Goal: Transaction & Acquisition: Book appointment/travel/reservation

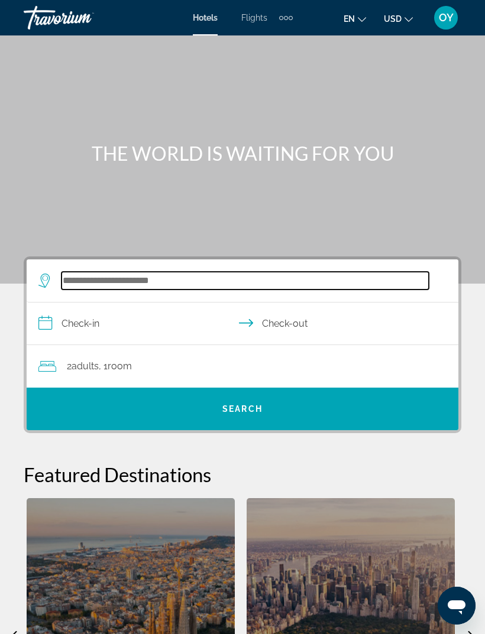
click at [85, 277] on input "Search widget" at bounding box center [244, 281] width 367 height 18
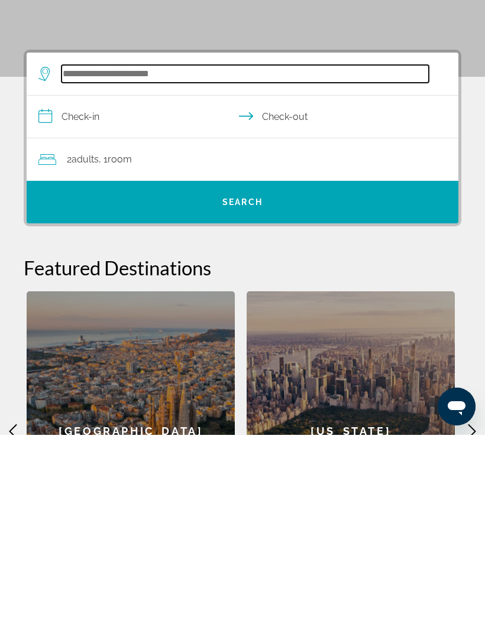
scroll to position [19, 0]
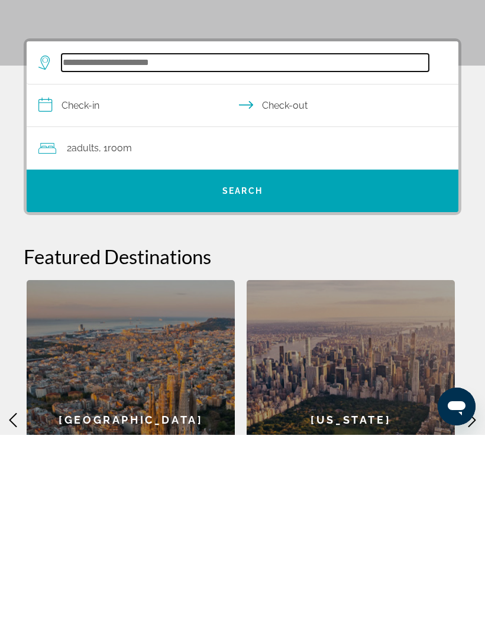
paste input "**********"
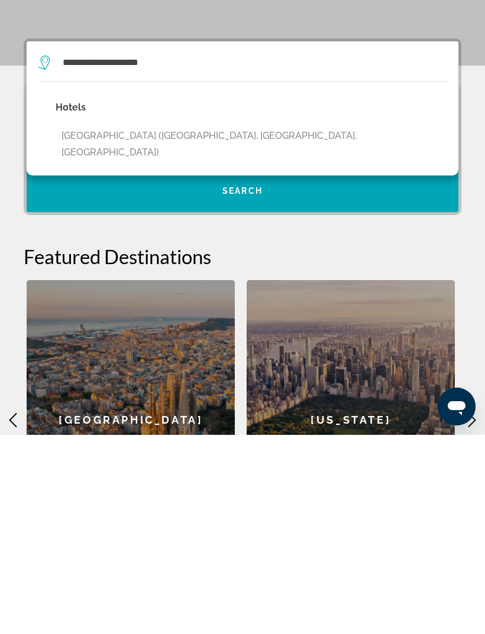
click at [193, 324] on button "[GEOGRAPHIC_DATA] ([GEOGRAPHIC_DATA], [GEOGRAPHIC_DATA], [GEOGRAPHIC_DATA])" at bounding box center [251, 343] width 391 height 39
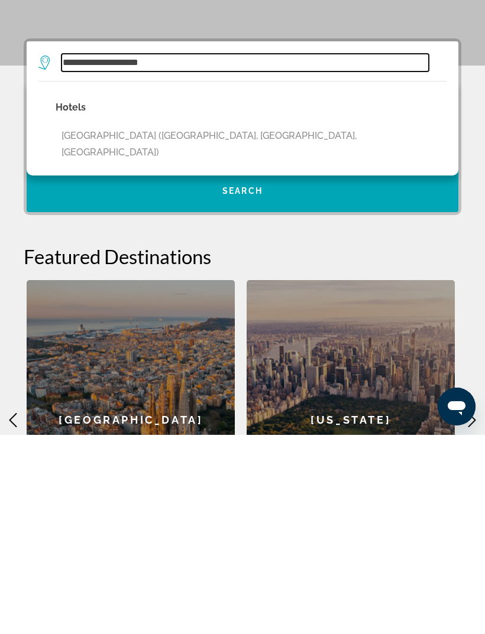
type input "**********"
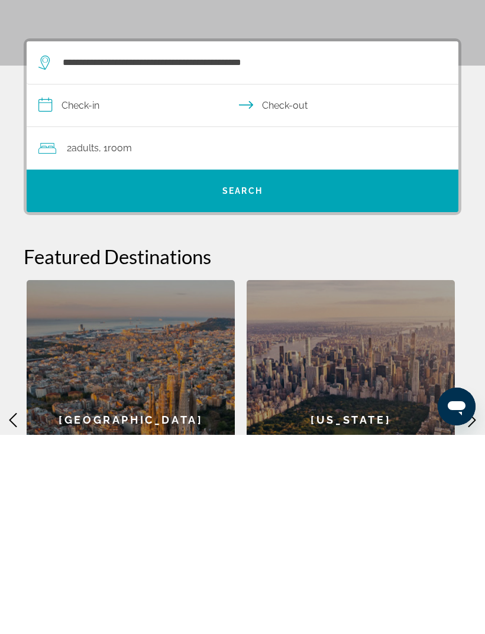
click at [56, 284] on input "**********" at bounding box center [245, 307] width 436 height 46
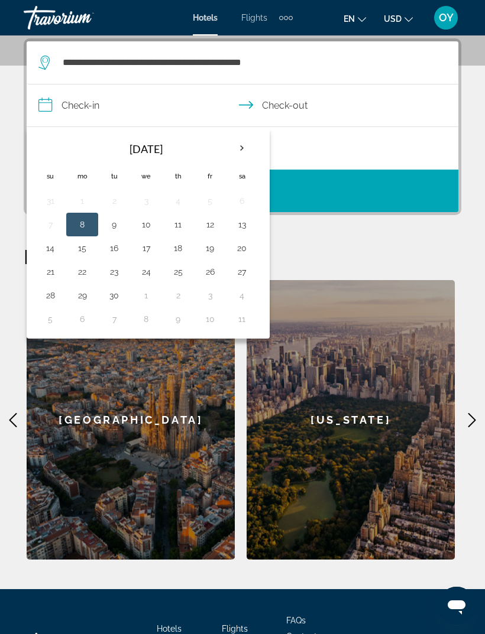
click at [243, 150] on th "Next month" at bounding box center [242, 148] width 32 height 26
click at [245, 148] on th "Next month" at bounding box center [242, 148] width 32 height 26
click at [245, 147] on th "Next month" at bounding box center [242, 148] width 32 height 26
click at [183, 194] on button "4" at bounding box center [178, 201] width 19 height 17
click at [147, 222] on button "10" at bounding box center [146, 224] width 19 height 17
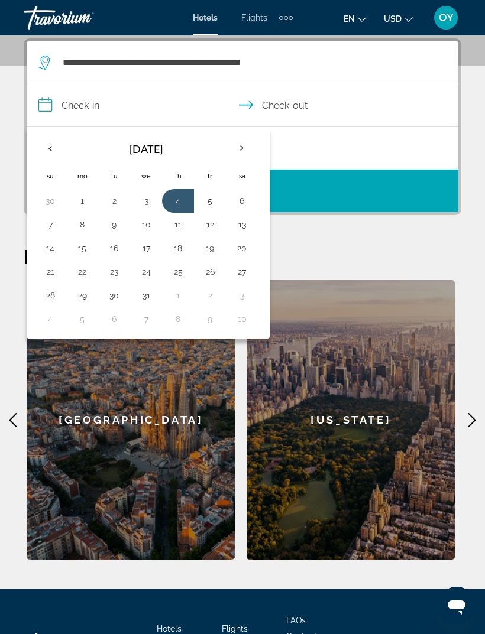
type input "**********"
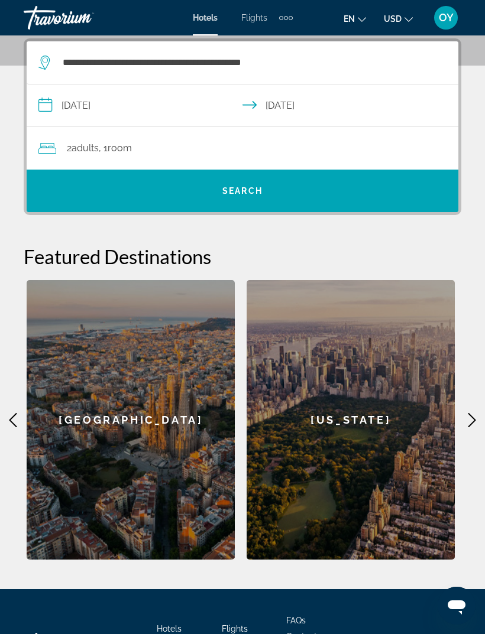
click at [241, 197] on span "Search widget" at bounding box center [243, 191] width 432 height 28
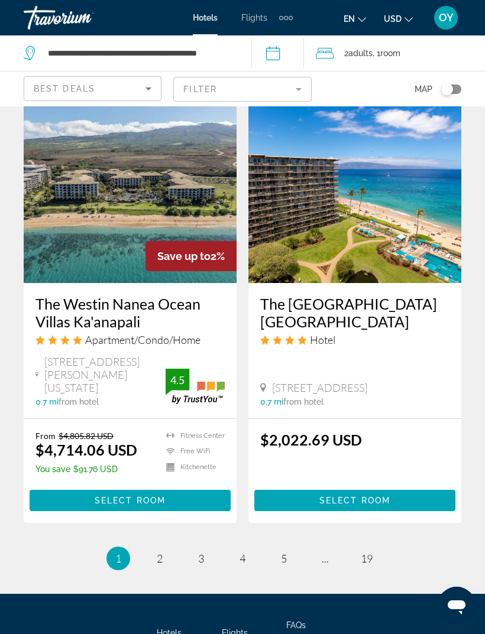
scroll to position [2298, 0]
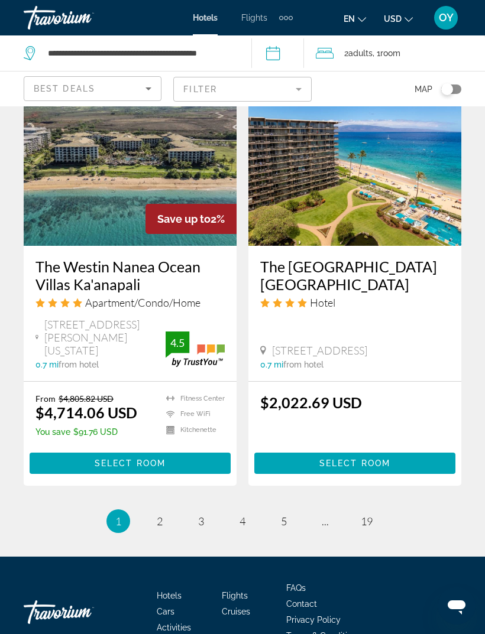
click at [303, 92] on mat-form-field "Filter" at bounding box center [242, 89] width 138 height 25
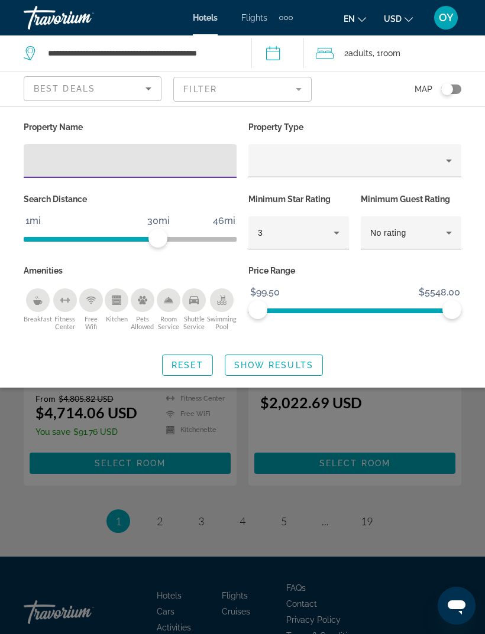
click at [56, 162] on input "Hotel Filters" at bounding box center [130, 161] width 194 height 14
click at [40, 163] on input "Hotel Filters" at bounding box center [130, 161] width 194 height 14
click at [38, 160] on input "Hotel Filters" at bounding box center [130, 161] width 194 height 14
type input "**********"
click at [289, 365] on span "Show Results" at bounding box center [273, 365] width 79 height 9
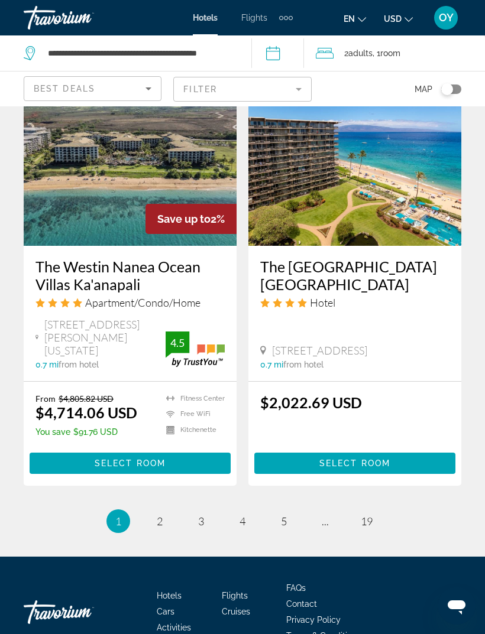
click at [296, 92] on mat-form-field "Filter" at bounding box center [242, 89] width 138 height 25
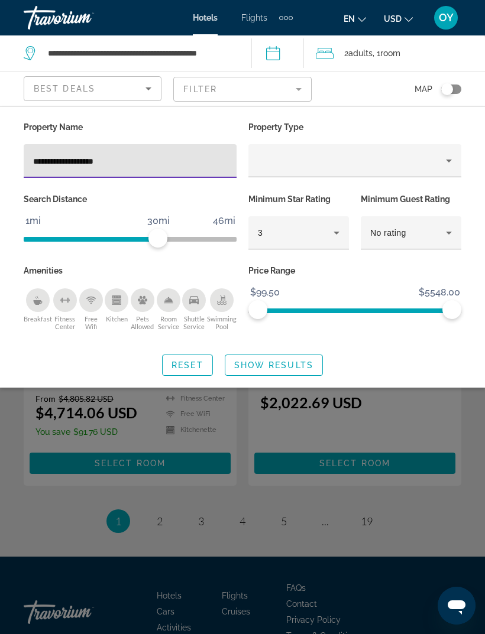
click at [300, 351] on span "Search widget" at bounding box center [273, 365] width 97 height 28
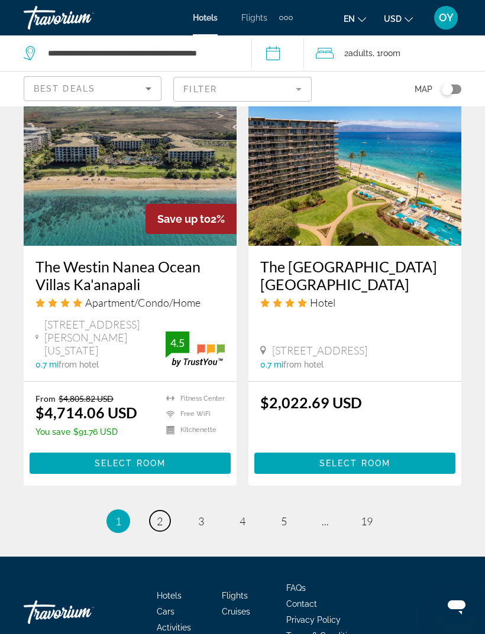
click at [155, 511] on link "page 2" at bounding box center [160, 521] width 21 height 21
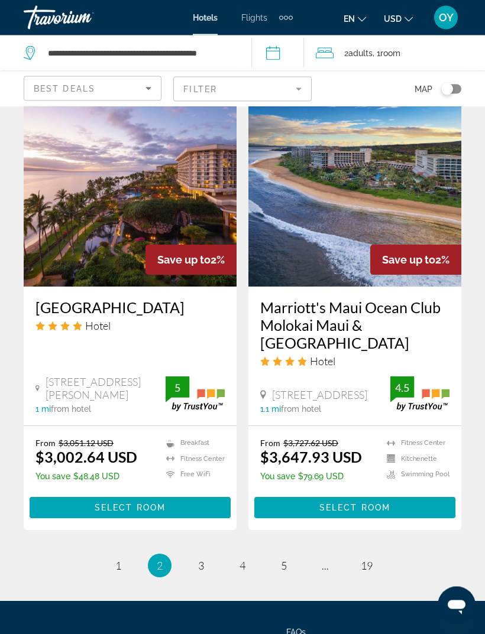
scroll to position [2375, 0]
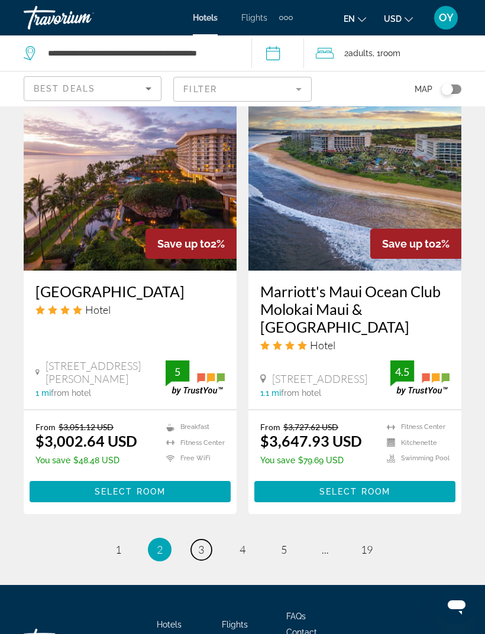
click at [208, 540] on link "page 3" at bounding box center [201, 550] width 21 height 21
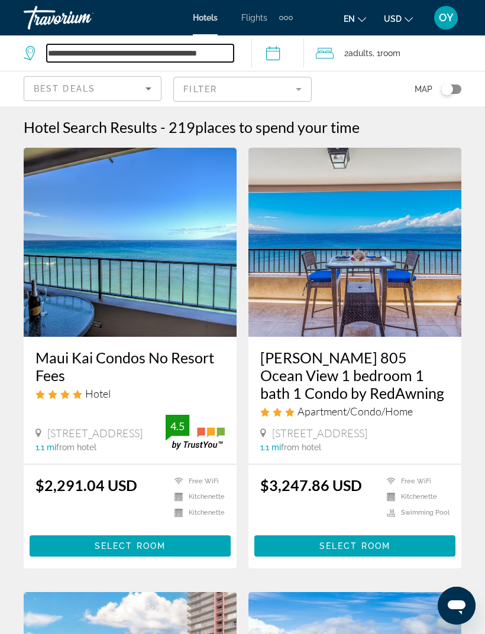
click at [205, 52] on input "**********" at bounding box center [140, 53] width 187 height 18
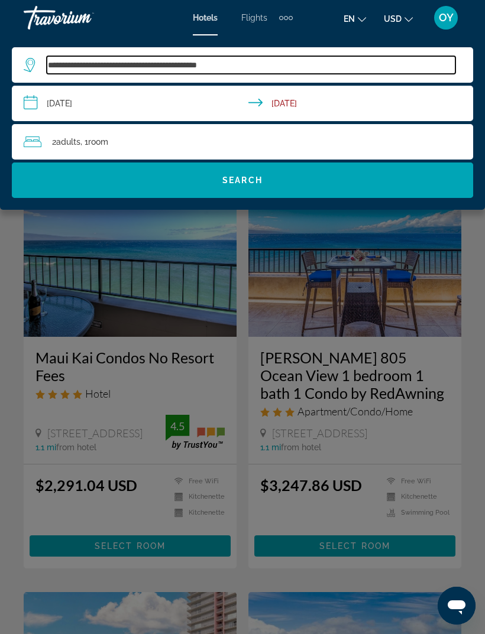
click at [273, 66] on input "**********" at bounding box center [251, 65] width 409 height 18
click at [256, 67] on input "**********" at bounding box center [251, 65] width 409 height 18
click at [256, 65] on input "**********" at bounding box center [251, 65] width 409 height 18
click at [257, 64] on input "**********" at bounding box center [251, 65] width 409 height 18
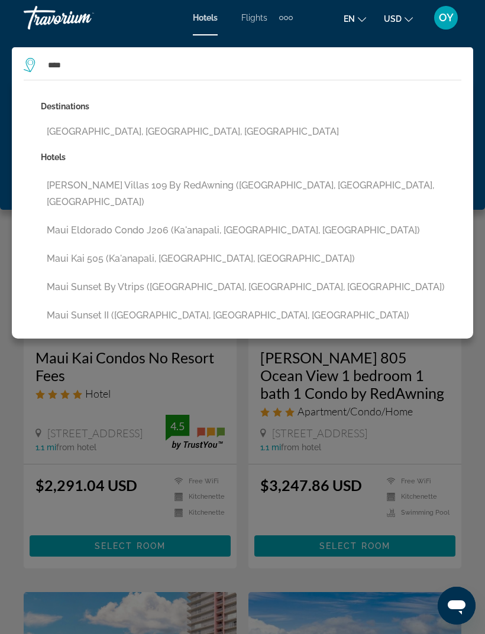
click at [154, 141] on button "[GEOGRAPHIC_DATA], [GEOGRAPHIC_DATA], [GEOGRAPHIC_DATA]" at bounding box center [251, 132] width 420 height 22
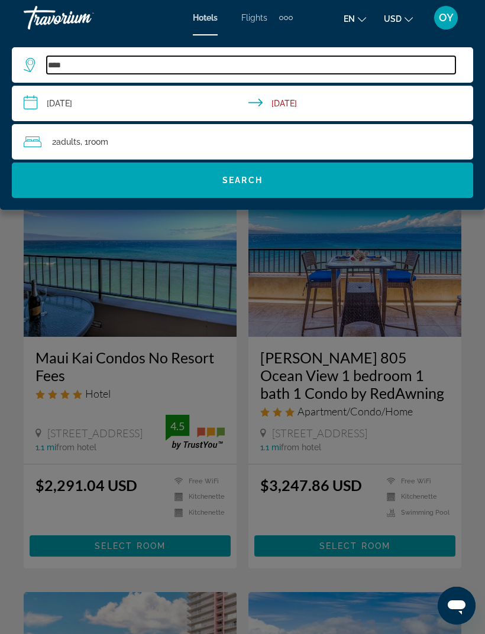
type input "**********"
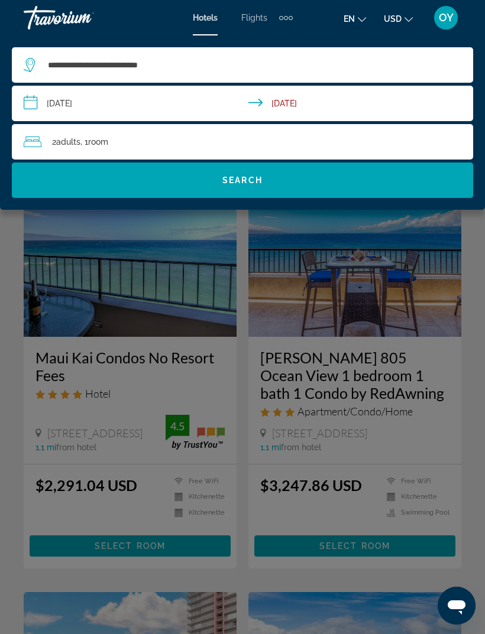
click at [258, 182] on span "Search" at bounding box center [242, 180] width 40 height 9
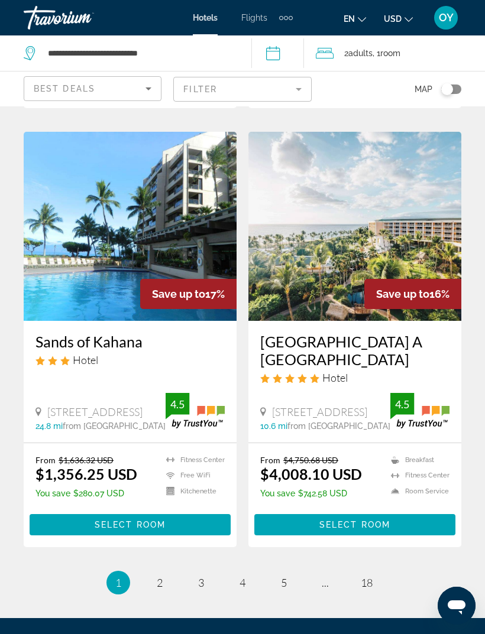
scroll to position [2313, 0]
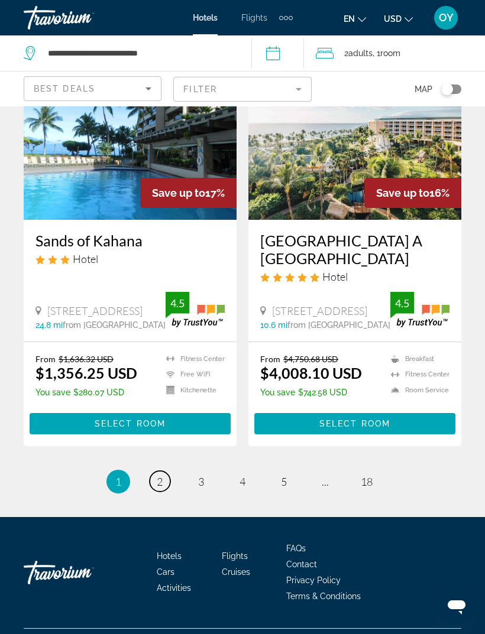
click at [162, 492] on link "page 2" at bounding box center [160, 481] width 21 height 21
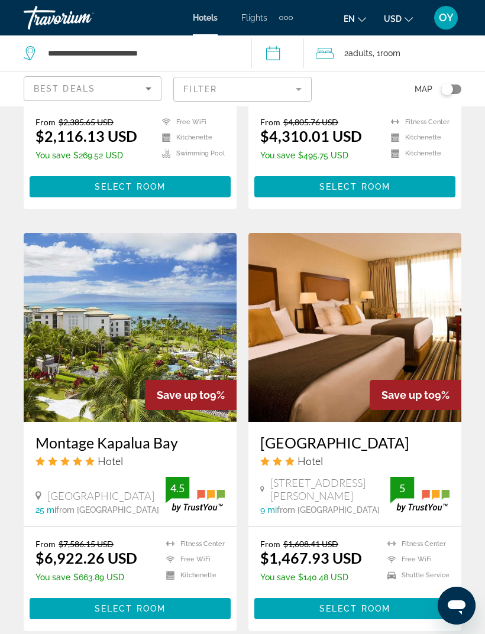
scroll to position [2286, 0]
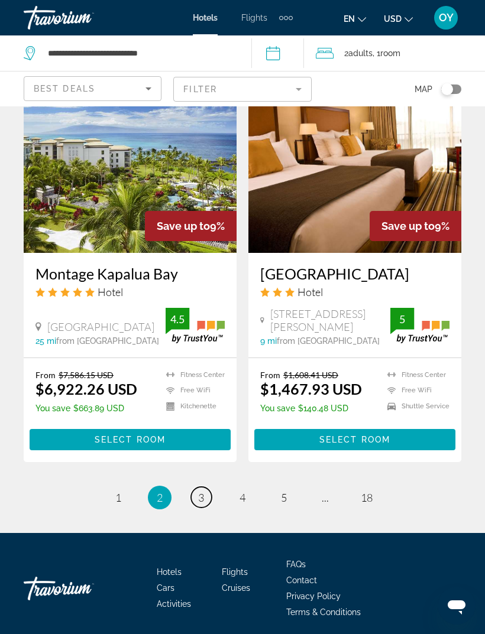
click at [200, 493] on span "3" at bounding box center [201, 497] width 6 height 13
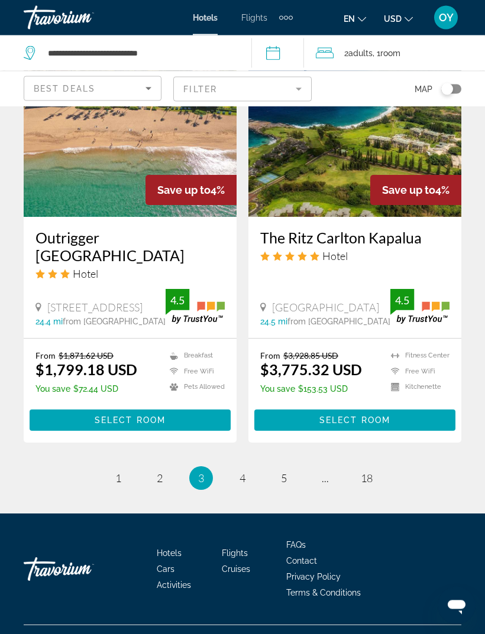
scroll to position [2336, 0]
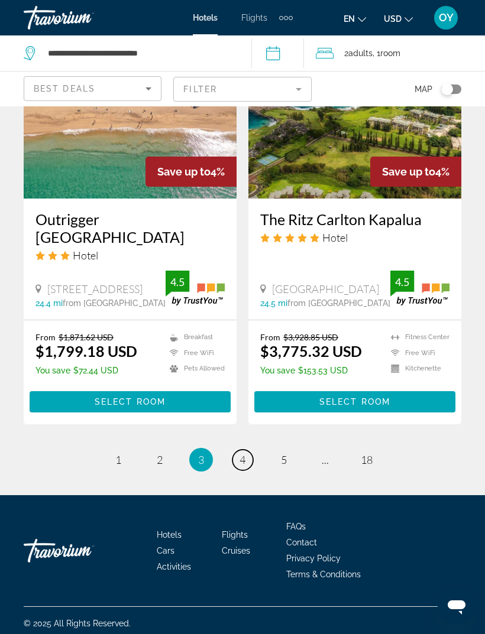
click at [251, 471] on link "page 4" at bounding box center [242, 460] width 21 height 21
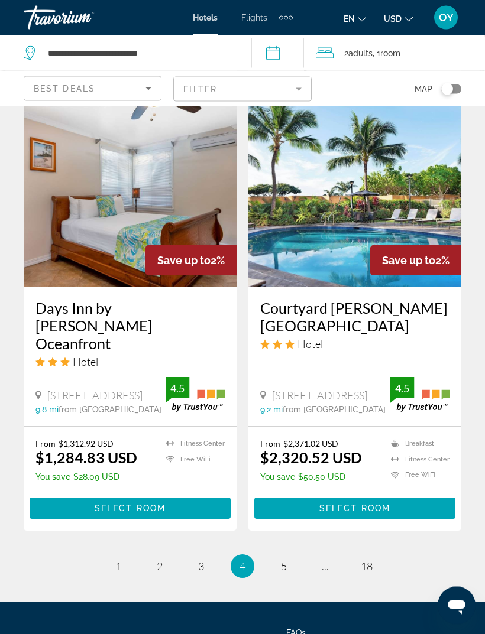
scroll to position [2321, 0]
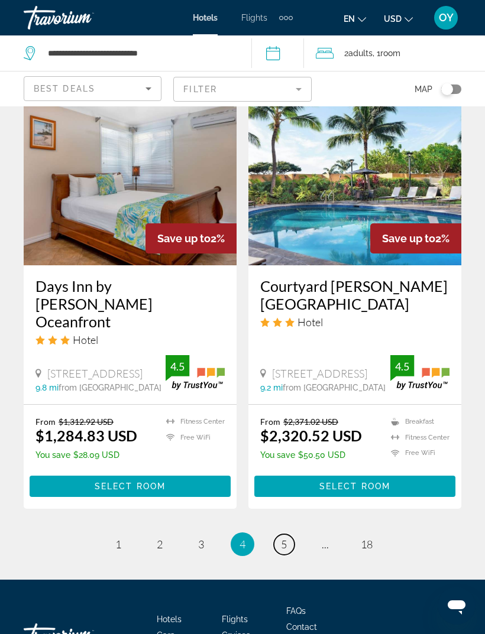
click at [283, 538] on span "5" at bounding box center [284, 544] width 6 height 13
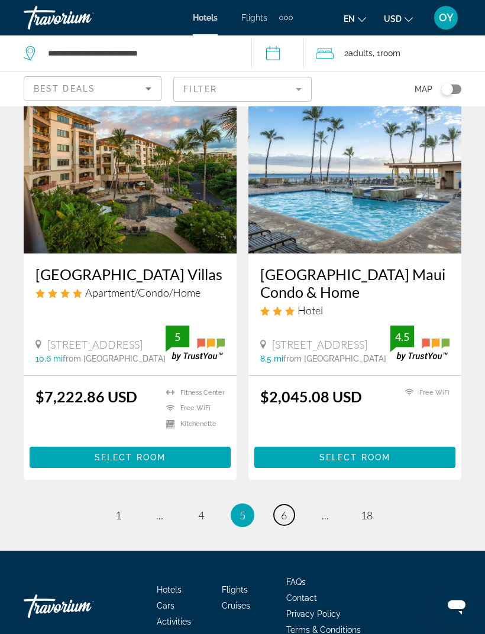
scroll to position [2334, 0]
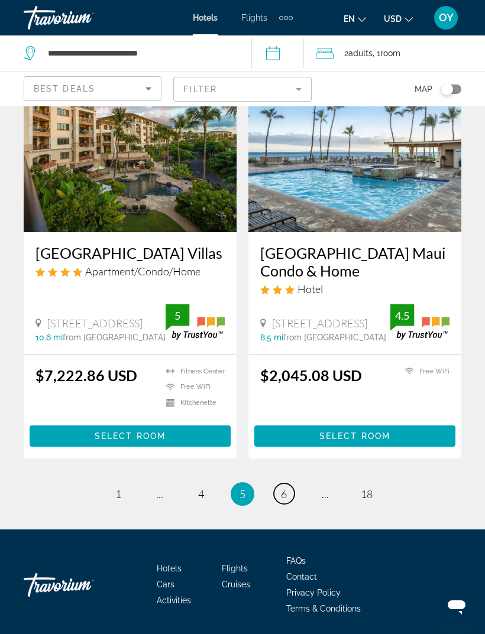
click at [290, 488] on link "page 6" at bounding box center [284, 494] width 21 height 21
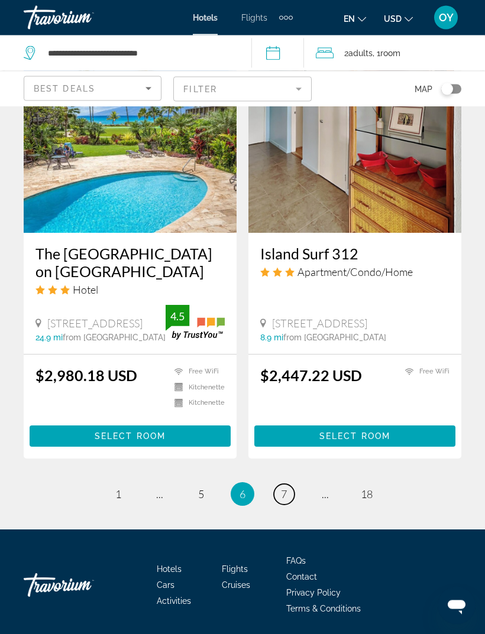
scroll to position [2271, 0]
click at [285, 489] on span "7" at bounding box center [284, 494] width 6 height 13
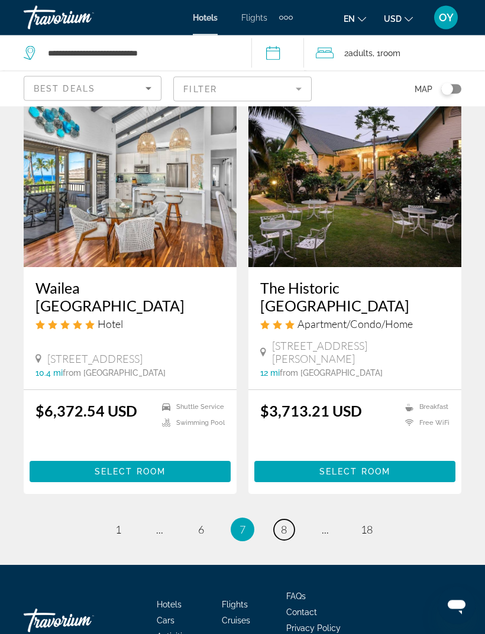
scroll to position [2230, 0]
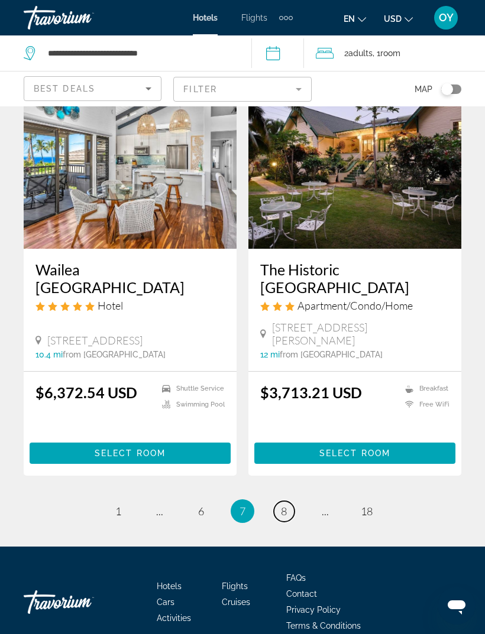
click at [291, 501] on link "page 8" at bounding box center [284, 511] width 21 height 21
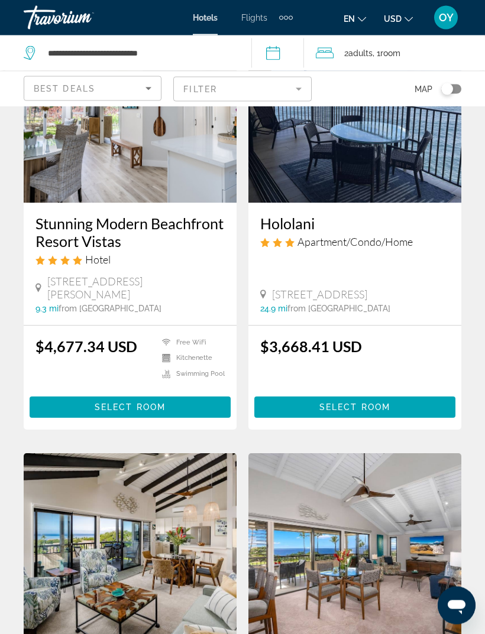
scroll to position [131, 0]
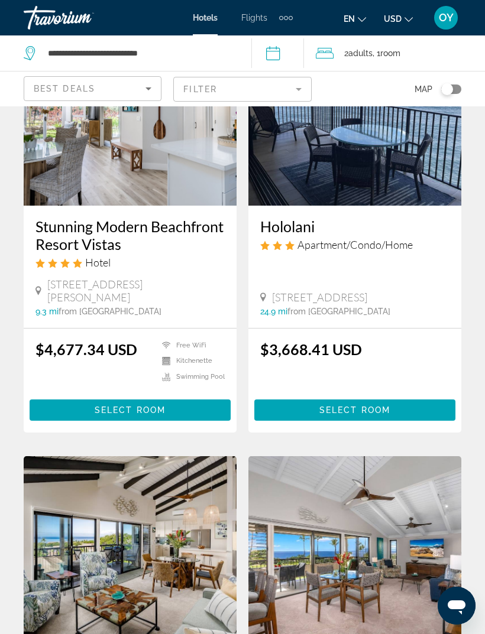
click at [292, 88] on mat-form-field "Filter" at bounding box center [242, 89] width 138 height 25
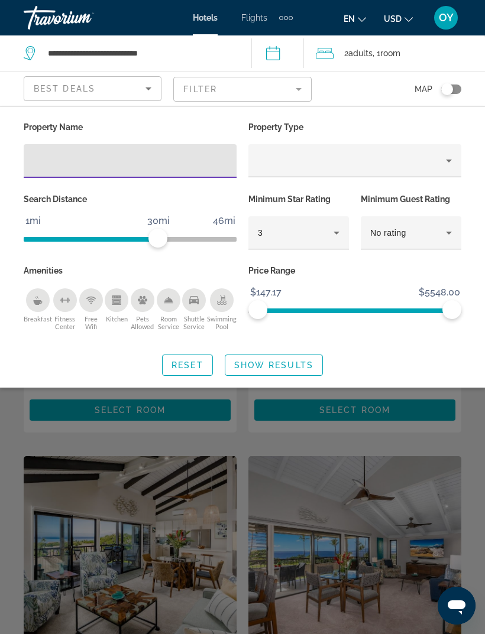
click at [61, 164] on input "Hotel Filters" at bounding box center [130, 161] width 194 height 14
click at [43, 161] on input "Hotel Filters" at bounding box center [130, 161] width 194 height 14
click at [35, 157] on input "Hotel Filters" at bounding box center [130, 161] width 194 height 14
type input "**********"
click at [295, 363] on span "Show Results" at bounding box center [273, 365] width 79 height 9
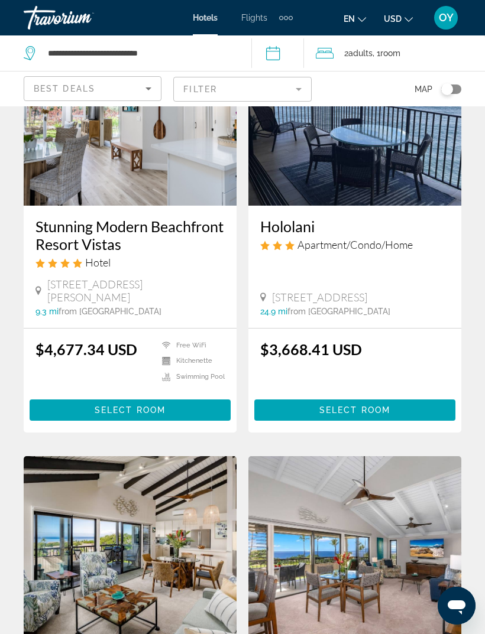
click at [456, 85] on div "Toggle map" at bounding box center [451, 89] width 20 height 9
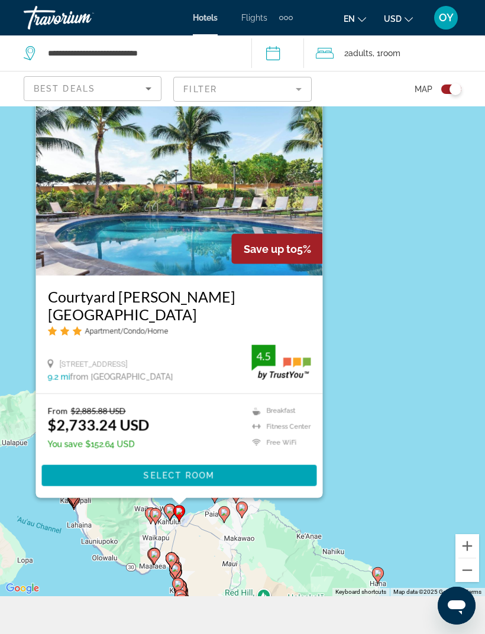
click at [158, 526] on gmp-advanced-marker "Main content" at bounding box center [156, 517] width 12 height 18
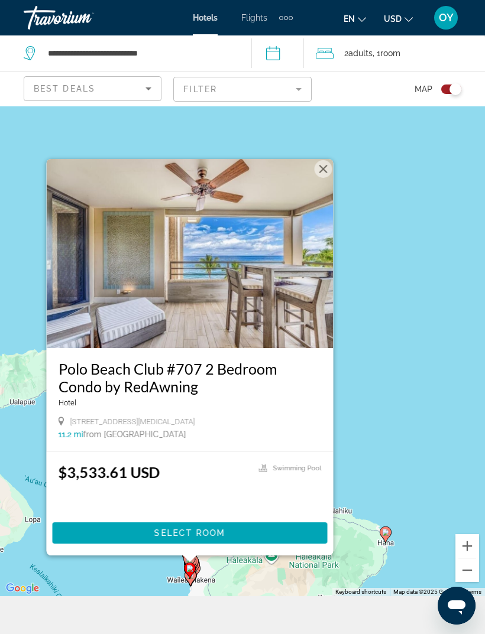
click at [259, 597] on div "To activate drag with keyboard, press Alt + Enter. Once in keyboard drag state,…" at bounding box center [242, 333] width 485 height 528
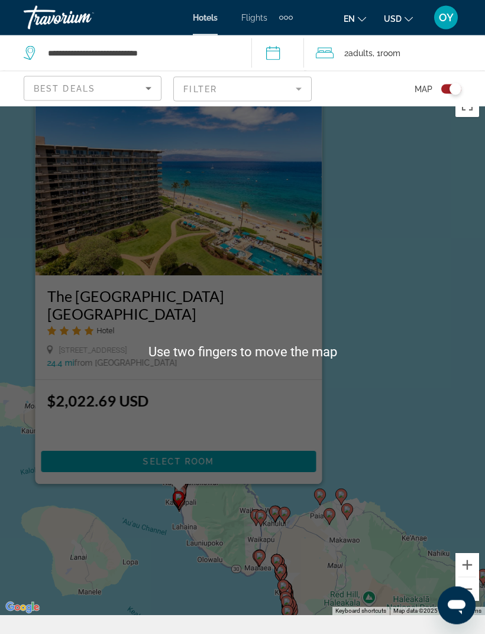
scroll to position [16, 0]
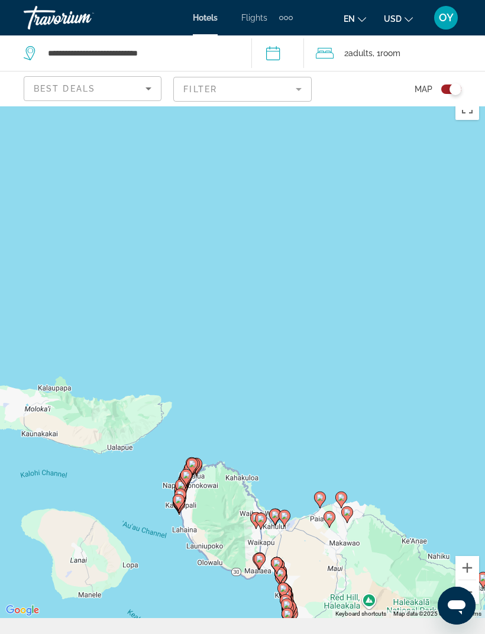
click at [398, 355] on div "To activate drag with keyboard, press Alt + Enter. Once in keyboard drag state,…" at bounding box center [242, 354] width 485 height 528
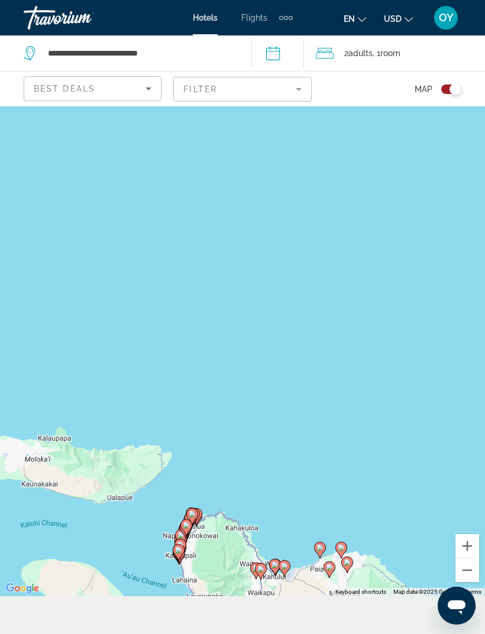
click at [378, 478] on div "To activate drag with keyboard, press Alt + Enter. Once in keyboard drag state,…" at bounding box center [242, 333] width 485 height 528
click at [295, 550] on div "To activate drag with keyboard, press Alt + Enter. Once in keyboard drag state,…" at bounding box center [242, 333] width 485 height 528
click at [383, 501] on div "To activate drag with keyboard, press Alt + Enter. Once in keyboard drag state,…" at bounding box center [242, 333] width 485 height 528
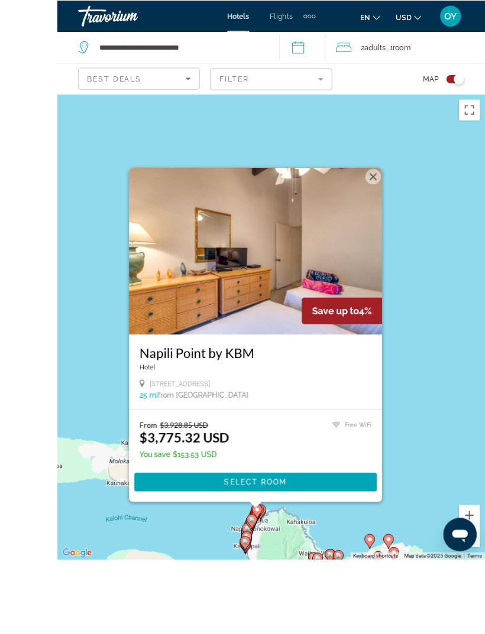
scroll to position [106, 0]
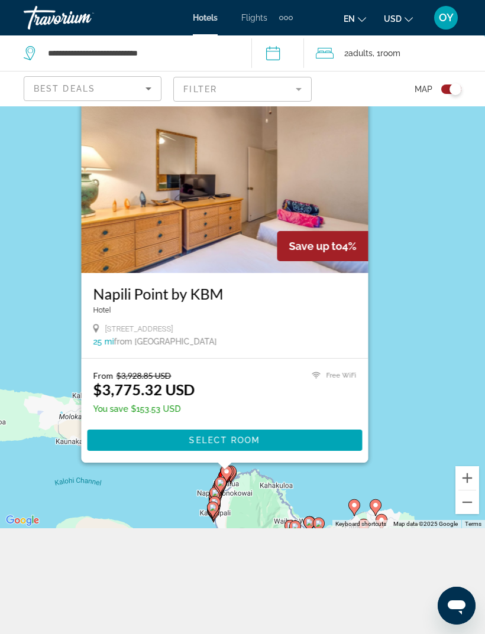
click at [356, 103] on button "Close" at bounding box center [358, 94] width 18 height 18
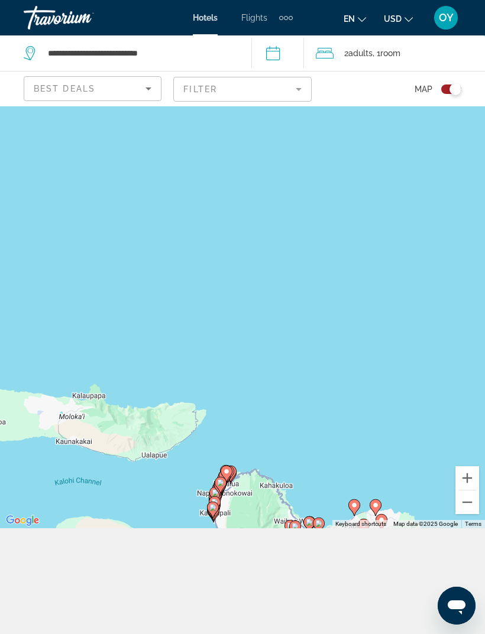
click at [286, 56] on input "**********" at bounding box center [280, 54] width 58 height 39
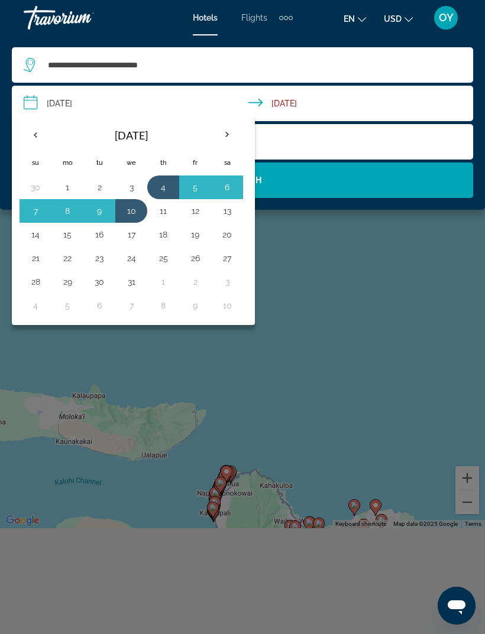
click at [39, 240] on button "14" at bounding box center [35, 234] width 19 height 17
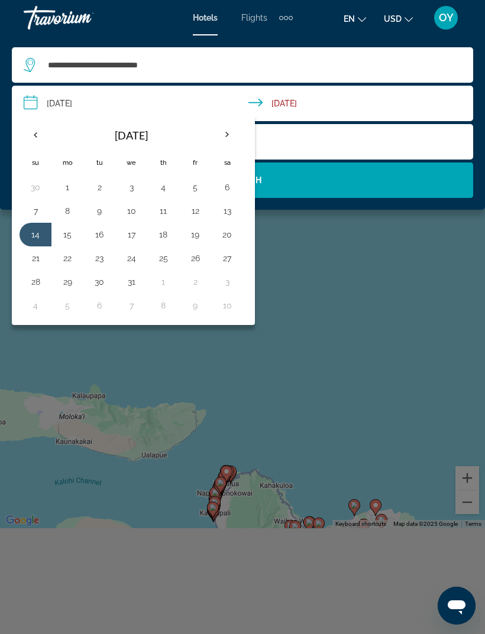
click at [200, 241] on button "19" at bounding box center [195, 234] width 19 height 17
type input "**********"
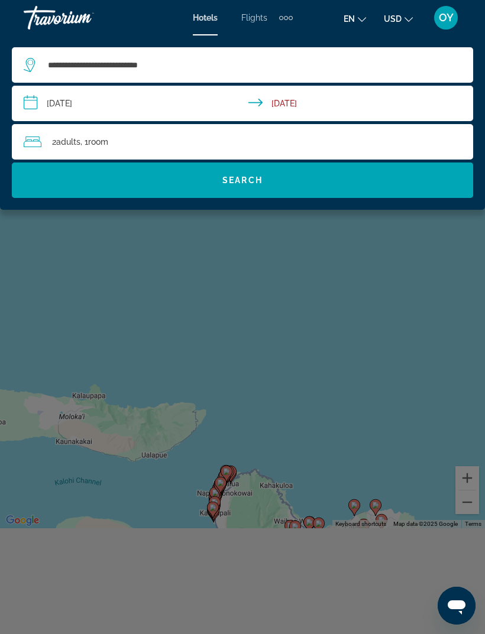
click at [293, 180] on span "Search widget" at bounding box center [242, 180] width 461 height 28
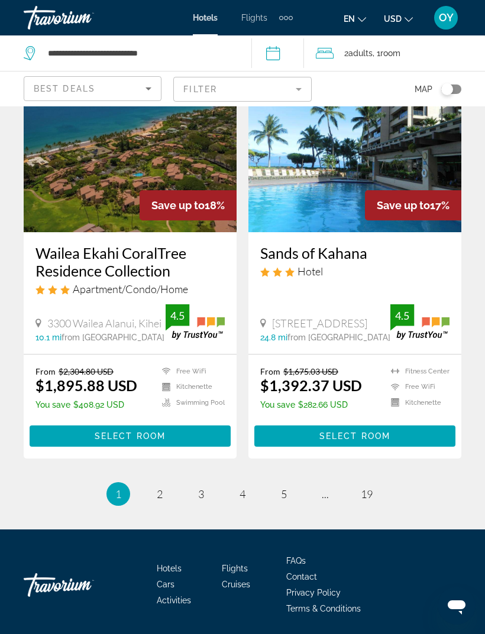
scroll to position [2308, 0]
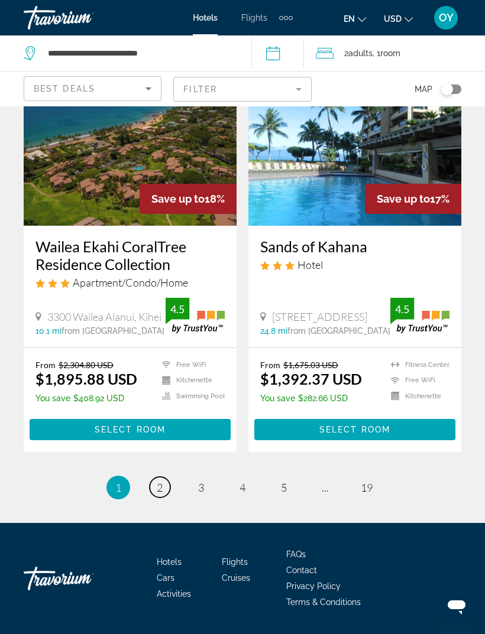
click at [167, 494] on link "page 2" at bounding box center [160, 487] width 21 height 21
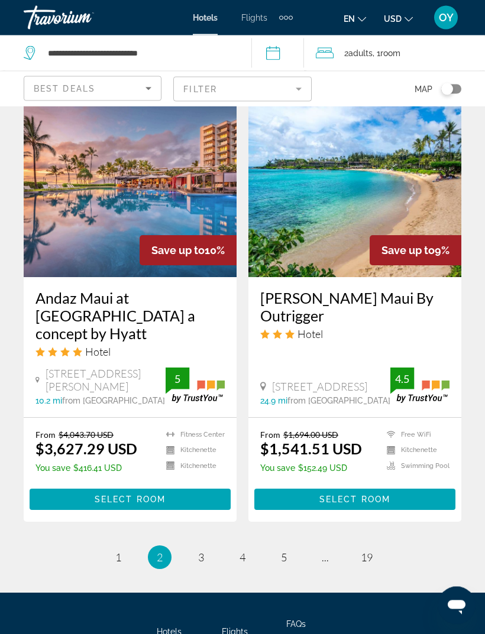
scroll to position [2297, 0]
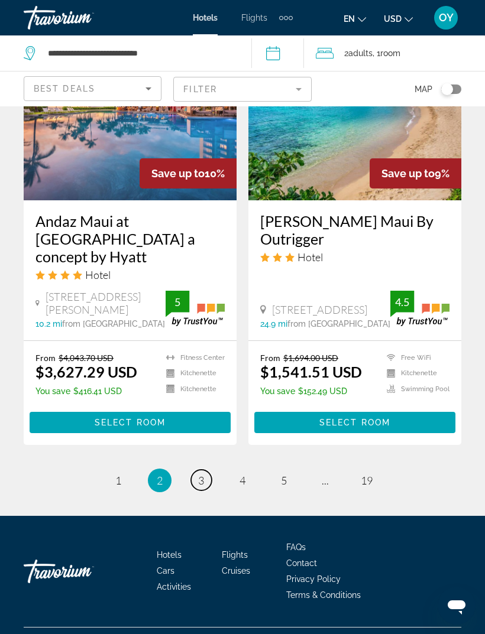
click at [202, 487] on span "3" at bounding box center [201, 480] width 6 height 13
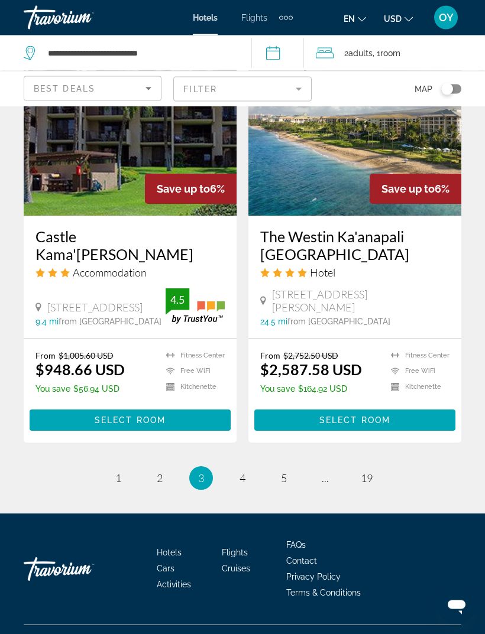
scroll to position [2283, 0]
click at [251, 488] on link "page 4" at bounding box center [242, 478] width 21 height 21
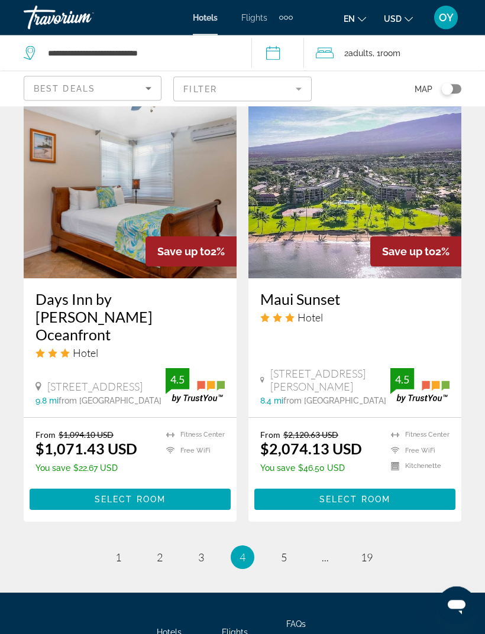
scroll to position [2315, 0]
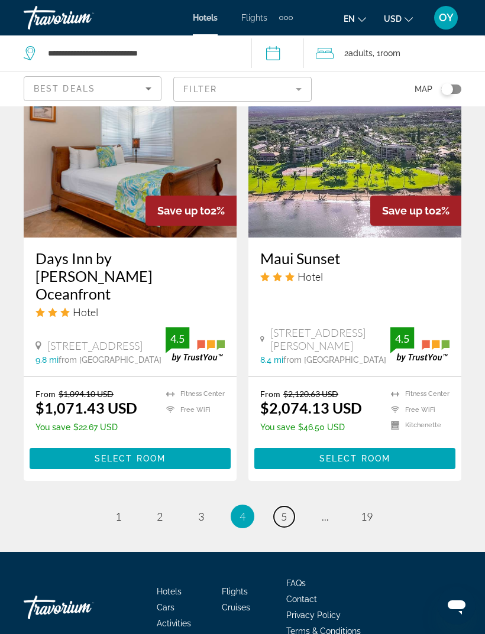
click at [281, 510] on span "5" at bounding box center [284, 516] width 6 height 13
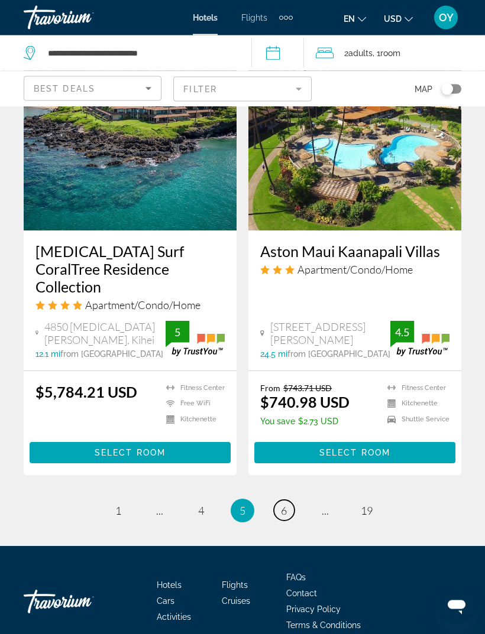
scroll to position [2367, 0]
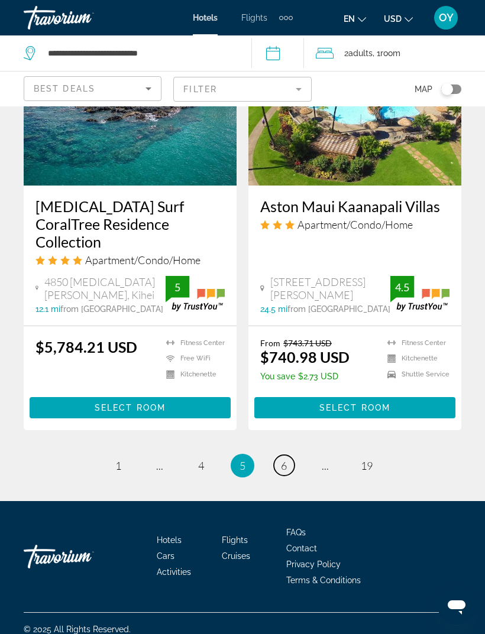
click at [286, 472] on span "6" at bounding box center [284, 465] width 6 height 13
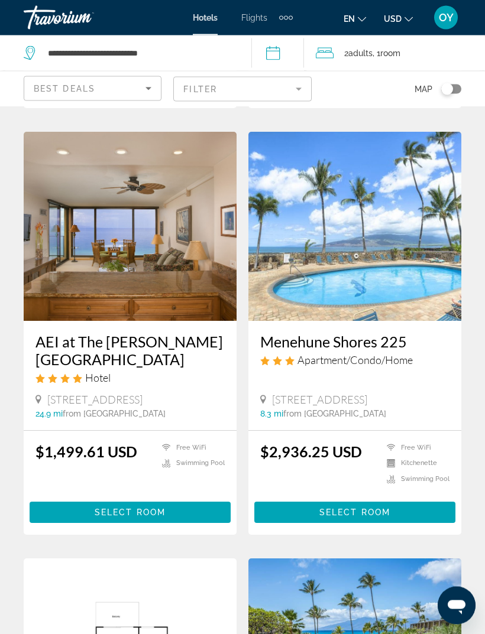
scroll to position [1764, 0]
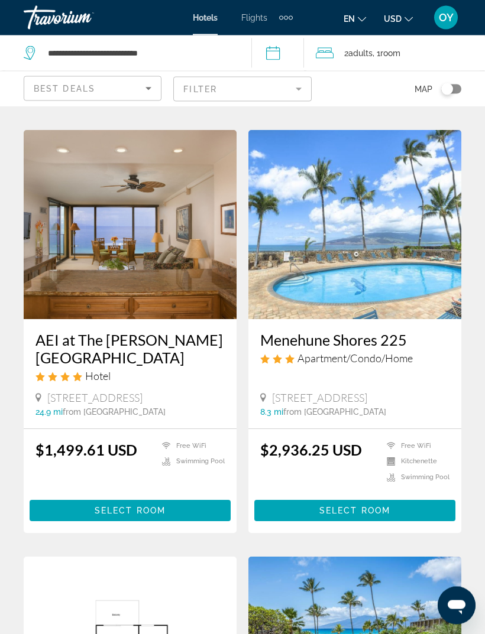
click at [296, 89] on mat-form-field "Filter" at bounding box center [242, 89] width 138 height 25
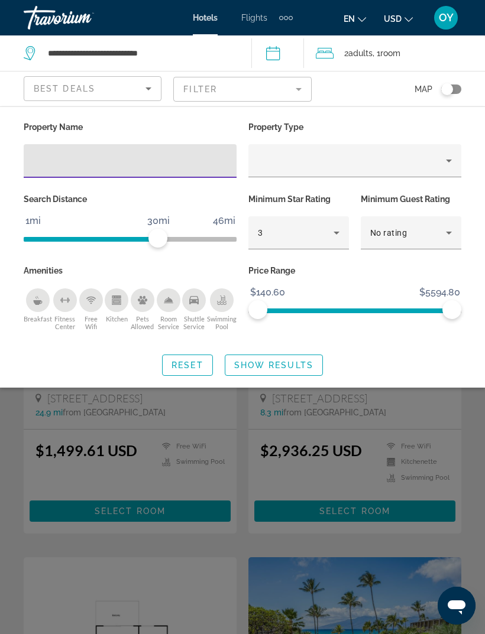
click at [148, 93] on icon "Sort by" at bounding box center [148, 89] width 14 height 14
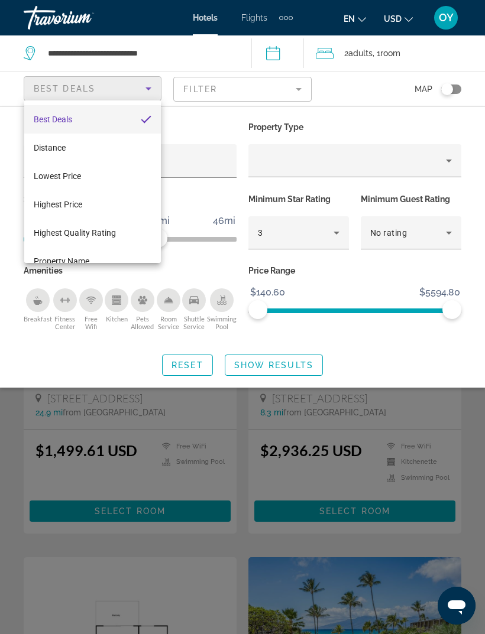
scroll to position [1764, 0]
click at [80, 260] on span "Property Name" at bounding box center [62, 261] width 56 height 9
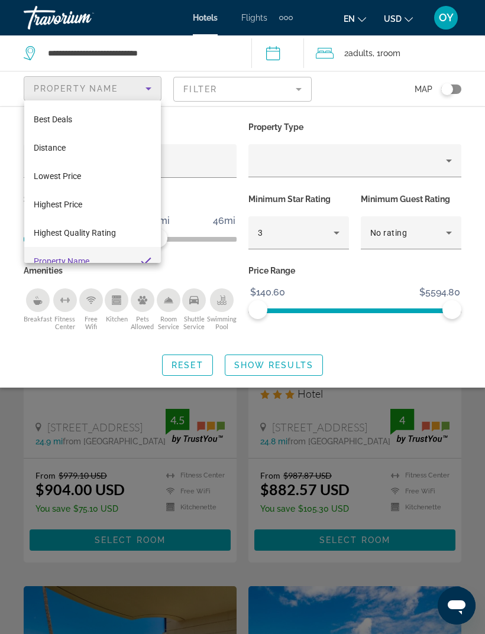
scroll to position [12, 0]
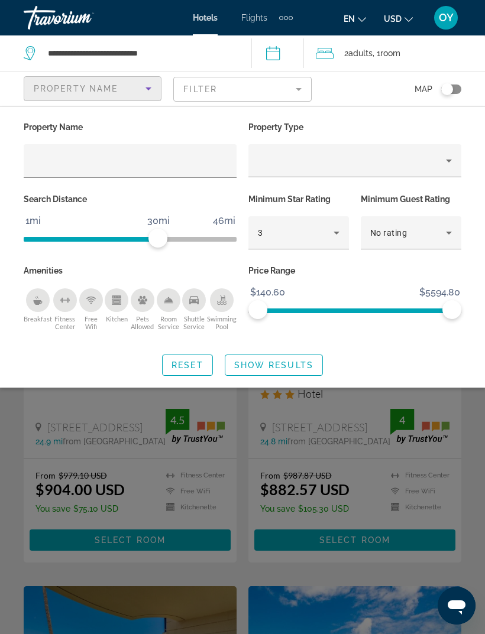
click at [293, 367] on span "Show Results" at bounding box center [273, 365] width 79 height 9
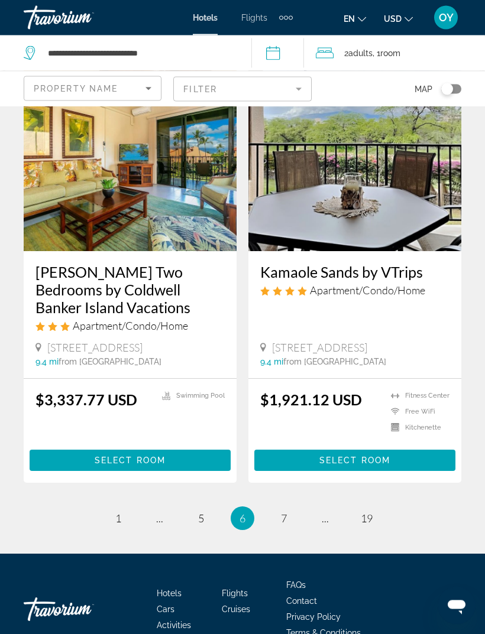
scroll to position [2313, 0]
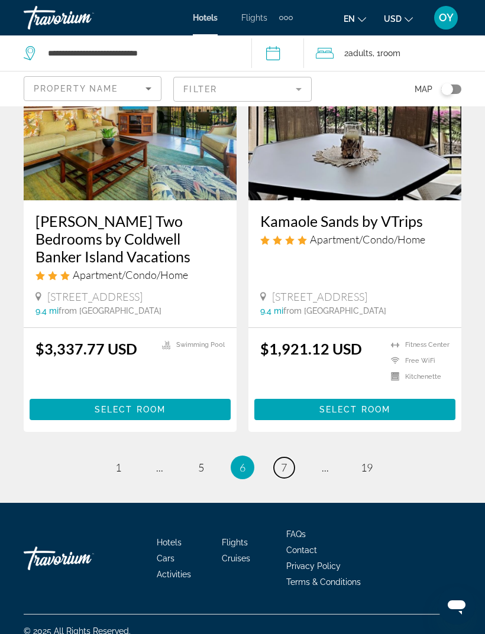
click at [289, 478] on link "page 7" at bounding box center [284, 468] width 21 height 21
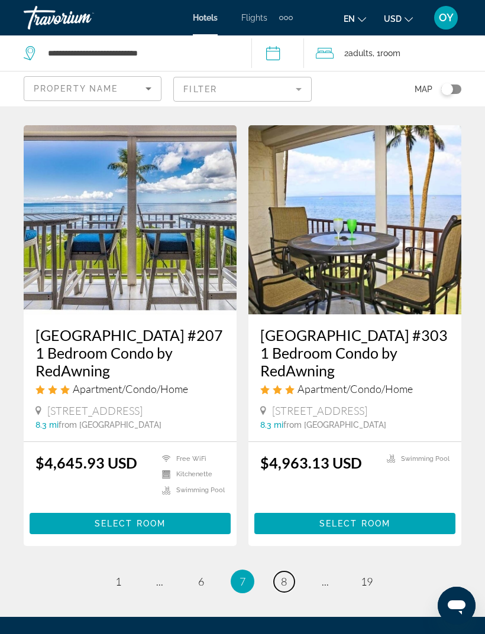
scroll to position [2252, 0]
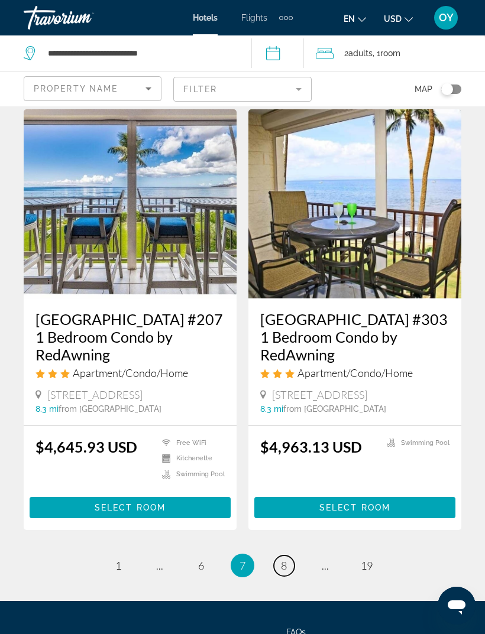
click at [288, 556] on link "page 8" at bounding box center [284, 566] width 21 height 21
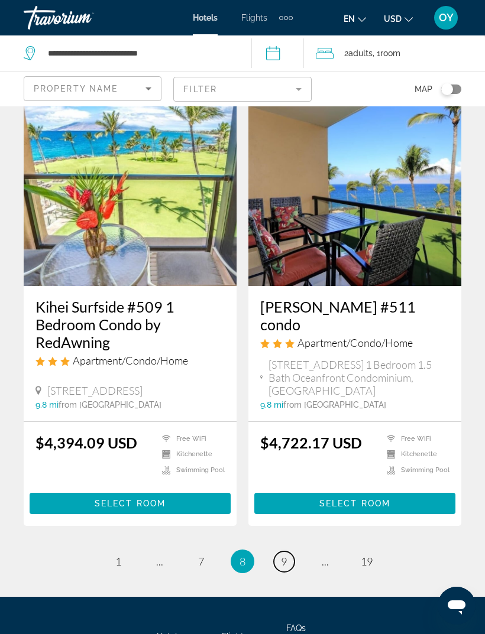
scroll to position [2283, 0]
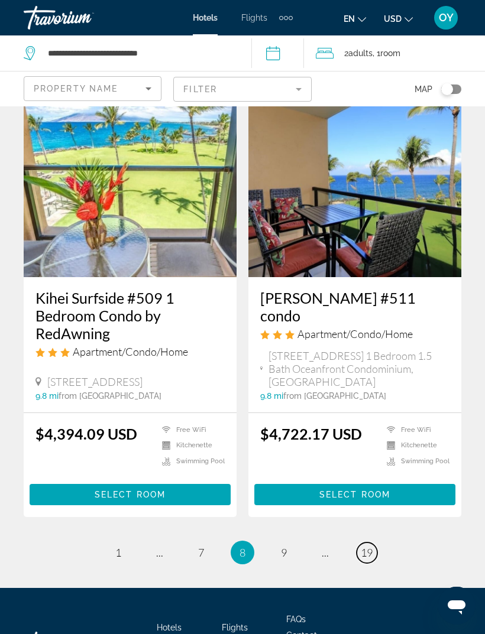
click at [364, 546] on span "19" at bounding box center [367, 552] width 12 height 13
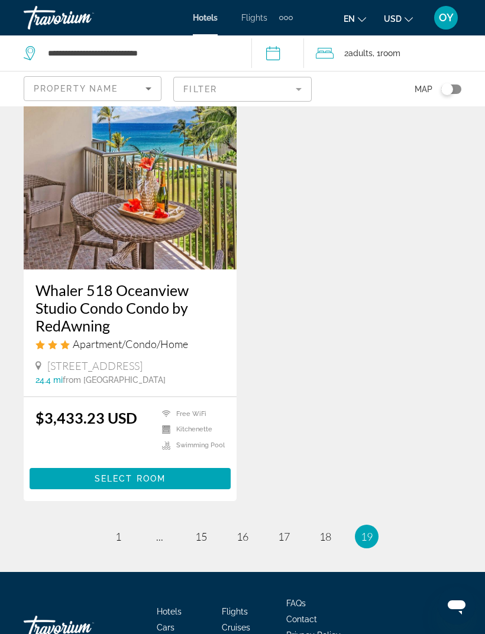
scroll to position [2312, 0]
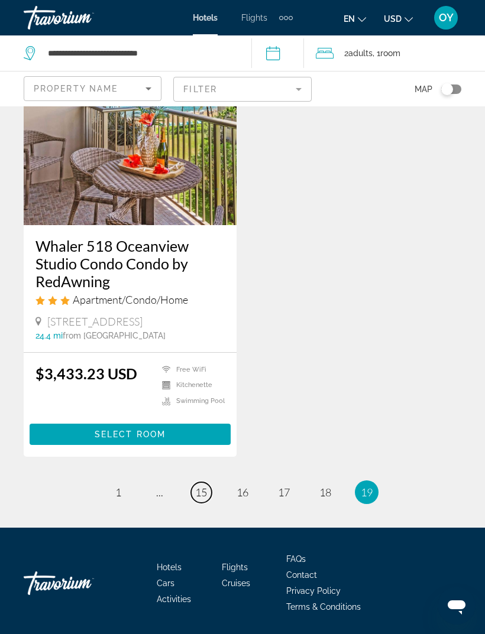
click at [210, 493] on link "page 15" at bounding box center [201, 492] width 21 height 21
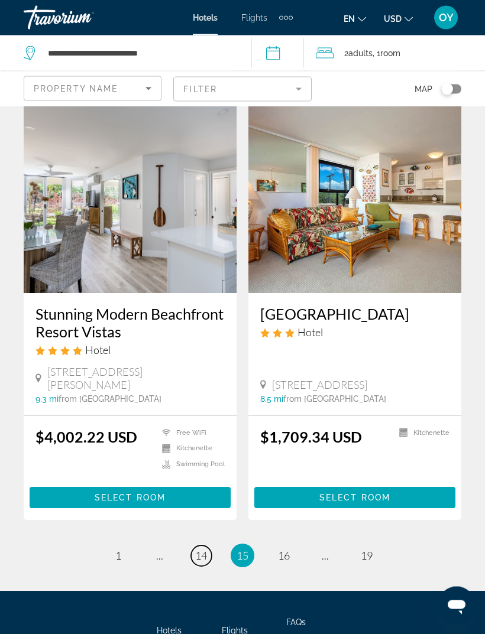
scroll to position [2292, 0]
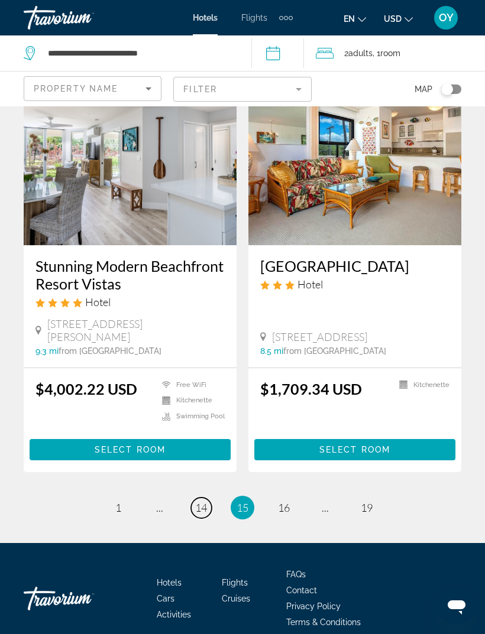
click at [208, 498] on link "page 14" at bounding box center [201, 508] width 21 height 21
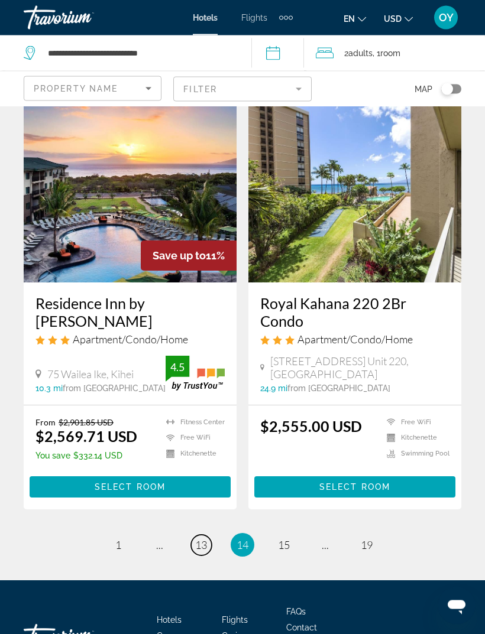
scroll to position [2296, 0]
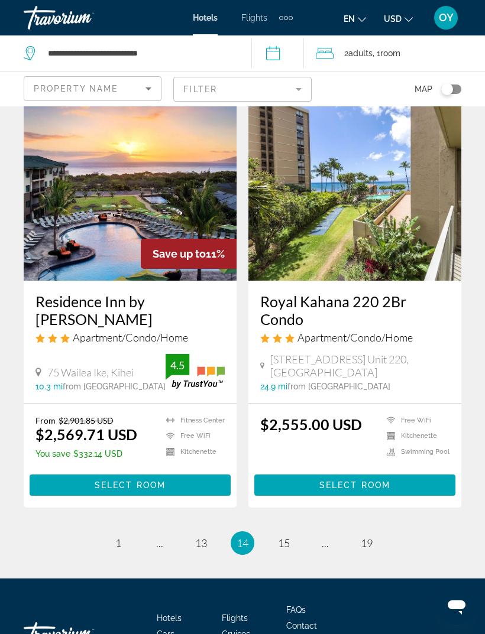
click at [251, 532] on li "You're on page 14" at bounding box center [243, 544] width 24 height 24
click at [246, 537] on span "14" at bounding box center [242, 543] width 12 height 13
click at [287, 537] on span "15" at bounding box center [284, 543] width 12 height 13
